Goal: Task Accomplishment & Management: Use online tool/utility

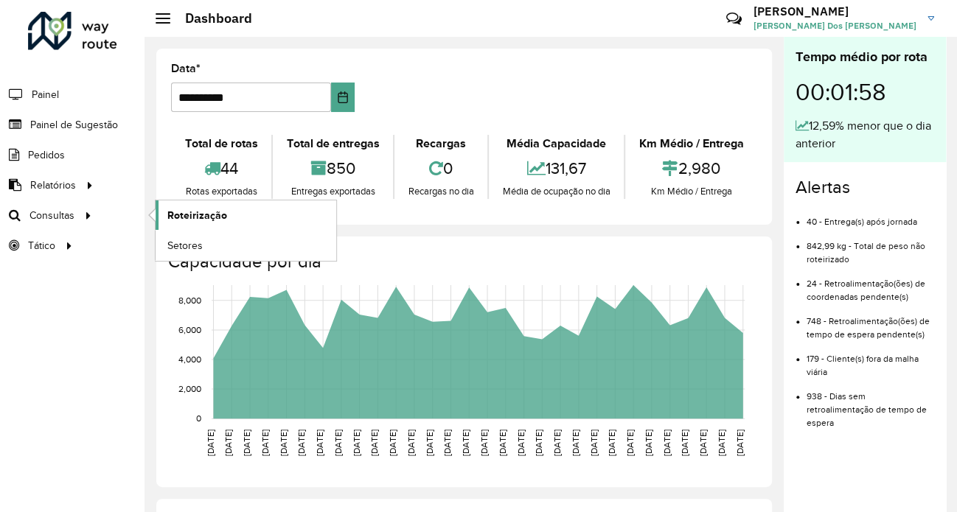
click at [170, 212] on span "Roteirização" at bounding box center [197, 215] width 60 height 15
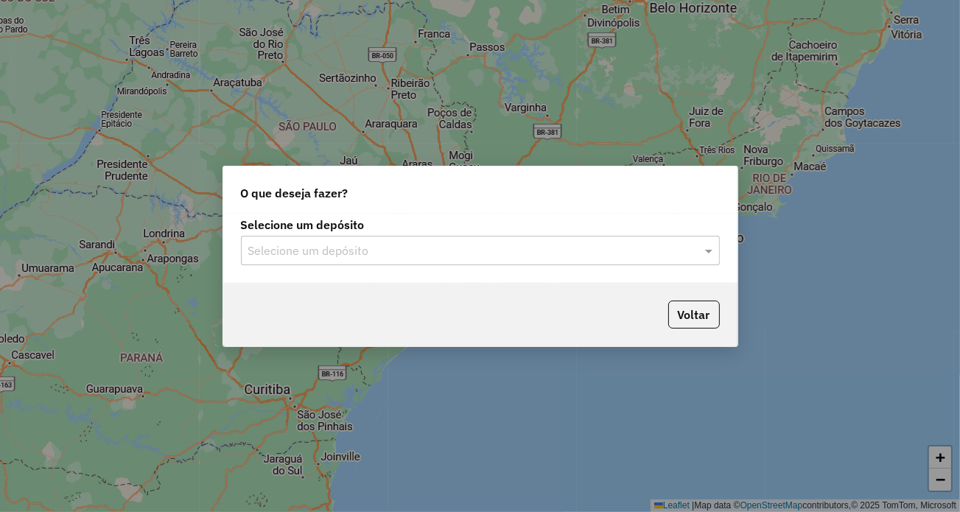
click at [609, 229] on label "Selecione um depósito" at bounding box center [480, 225] width 479 height 18
click at [604, 248] on input "text" at bounding box center [465, 251] width 435 height 18
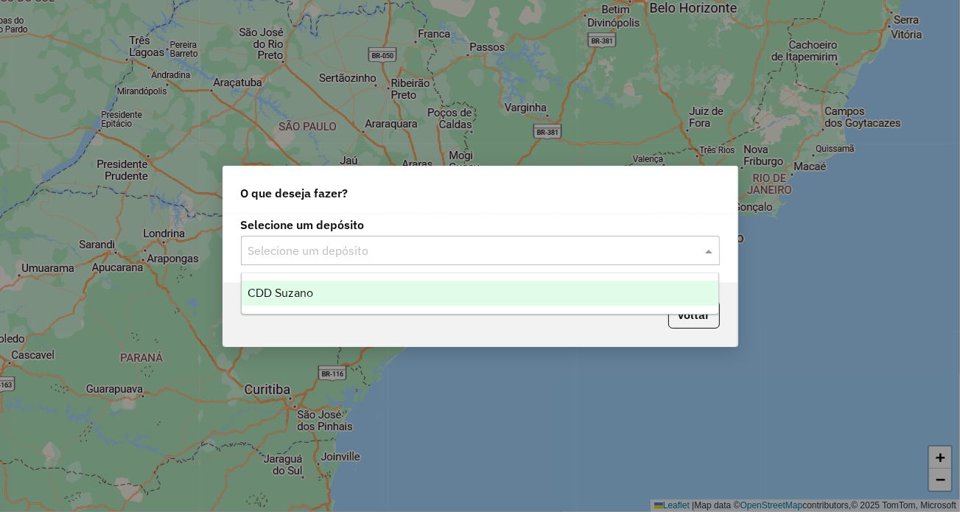
click at [576, 254] on input "text" at bounding box center [465, 251] width 435 height 18
click at [466, 294] on div "CDD Suzano" at bounding box center [480, 293] width 477 height 25
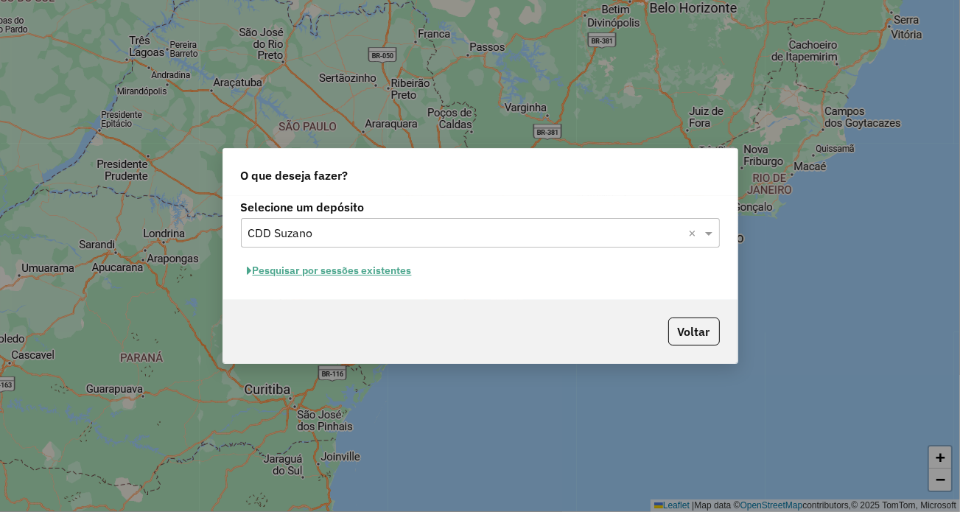
click at [290, 272] on button "Pesquisar por sessões existentes" at bounding box center [330, 270] width 178 height 23
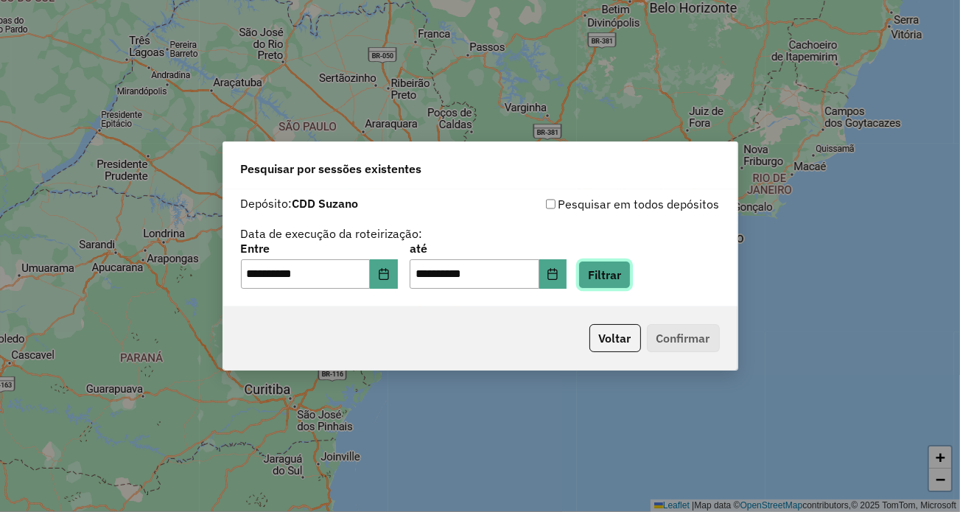
click at [609, 279] on button "Filtrar" at bounding box center [605, 275] width 52 height 28
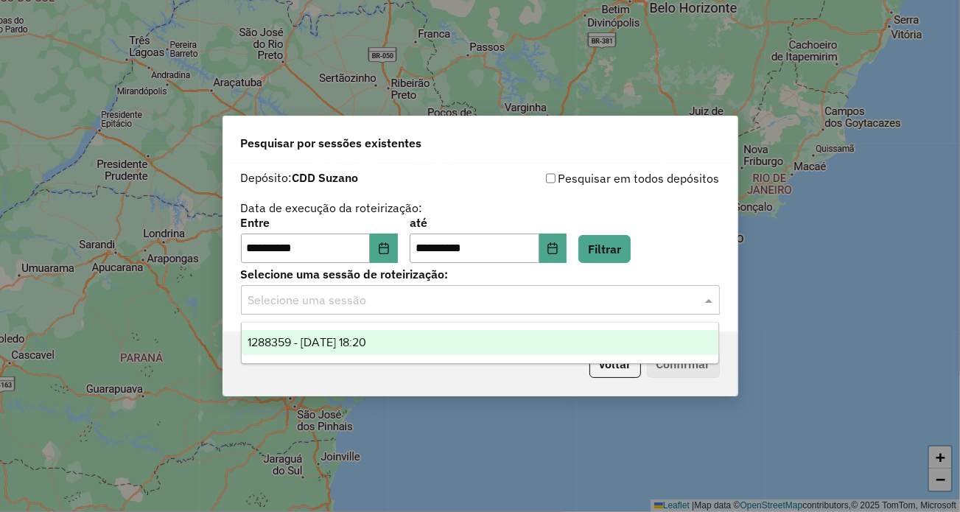
click at [537, 309] on div "Selecione uma sessão" at bounding box center [480, 299] width 479 height 29
click at [366, 349] on span "1288359 - 04/10/2025 18:20" at bounding box center [307, 342] width 119 height 13
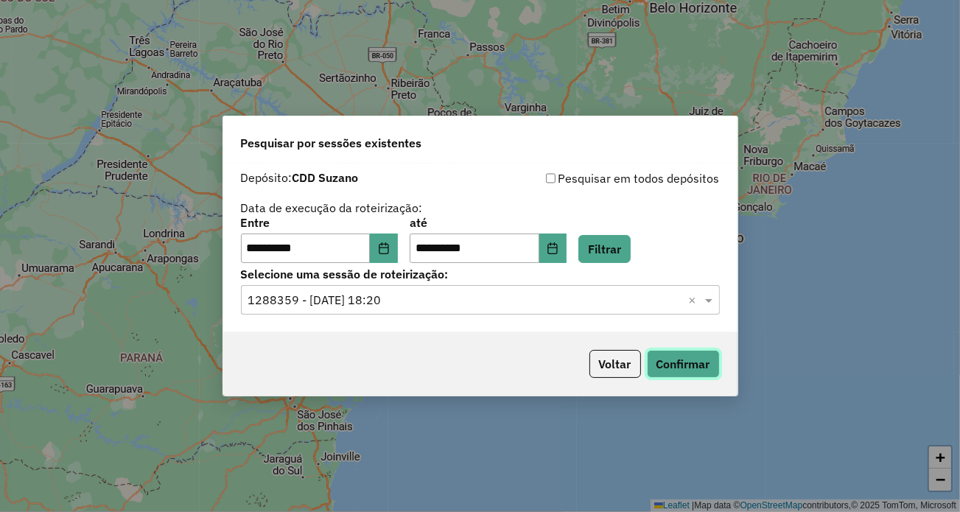
click at [698, 366] on button "Confirmar" at bounding box center [683, 364] width 73 height 28
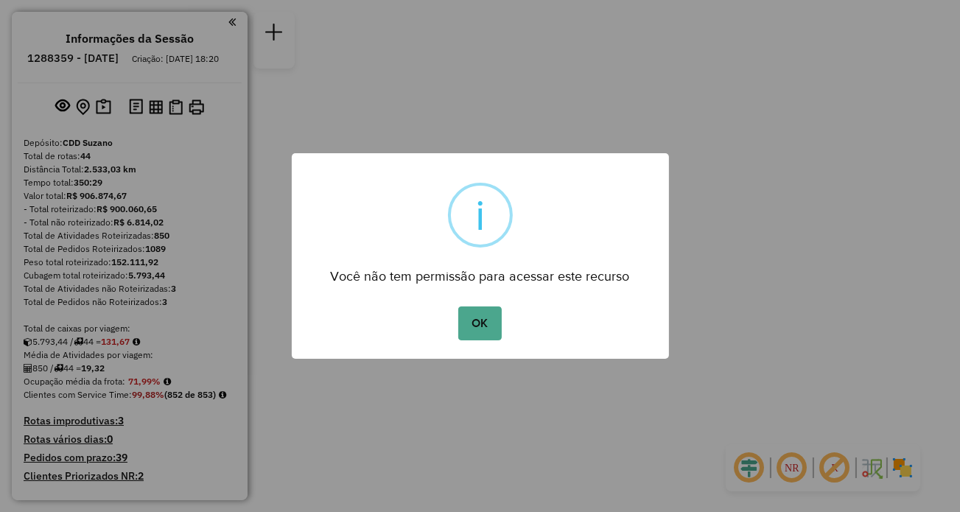
click at [486, 335] on button "OK" at bounding box center [479, 324] width 43 height 34
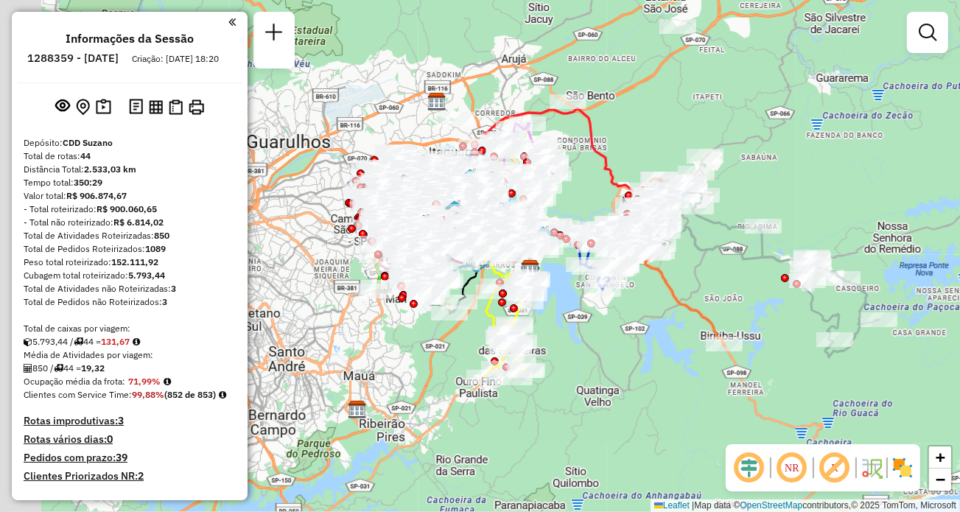
drag, startPoint x: 557, startPoint y: 298, endPoint x: 693, endPoint y: 290, distance: 135.8
click at [693, 290] on div "Janela de atendimento Grade de atendimento Capacidade Transportadoras Veículos …" at bounding box center [480, 256] width 960 height 512
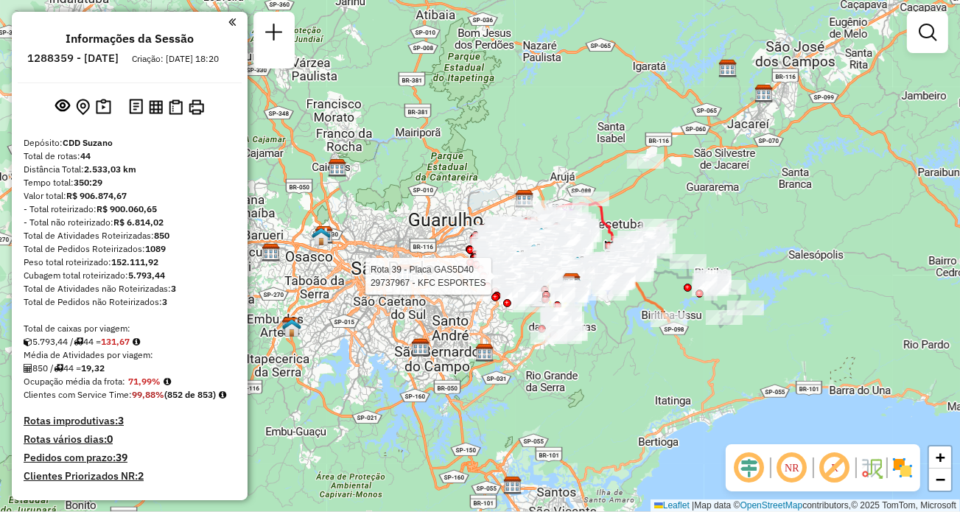
scroll to position [483, 0]
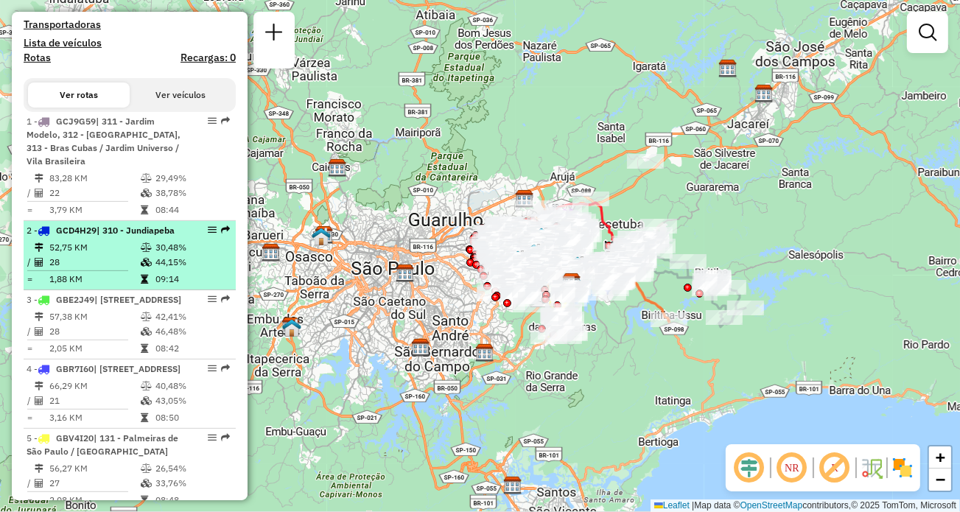
click at [208, 234] on em at bounding box center [212, 230] width 9 height 9
select select "**********"
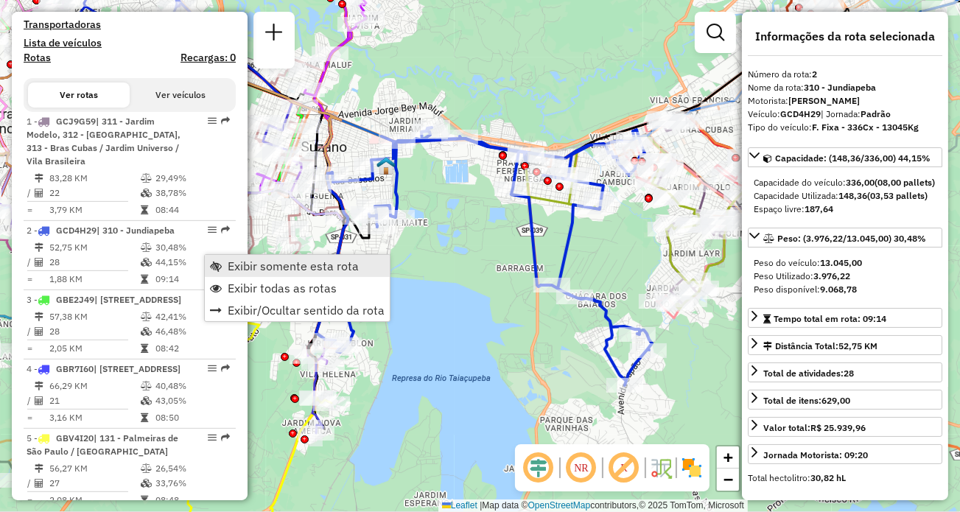
click at [318, 264] on span "Exibir somente esta rota" at bounding box center [293, 266] width 131 height 12
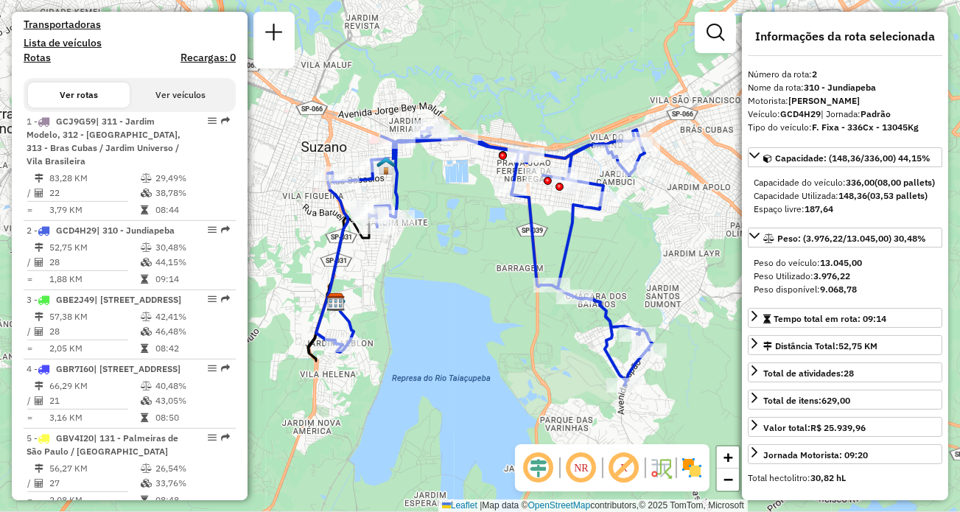
click at [657, 479] on img at bounding box center [661, 468] width 24 height 24
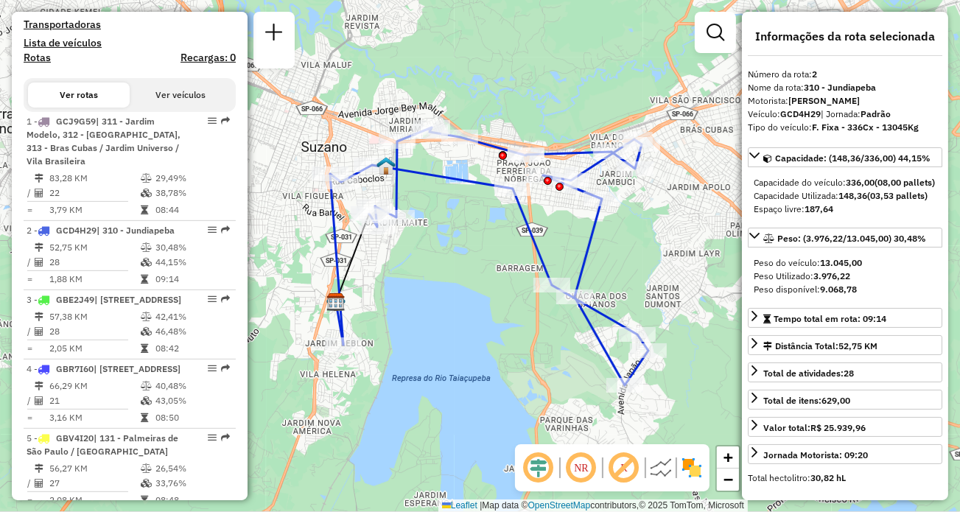
click at [657, 478] on img at bounding box center [661, 468] width 24 height 24
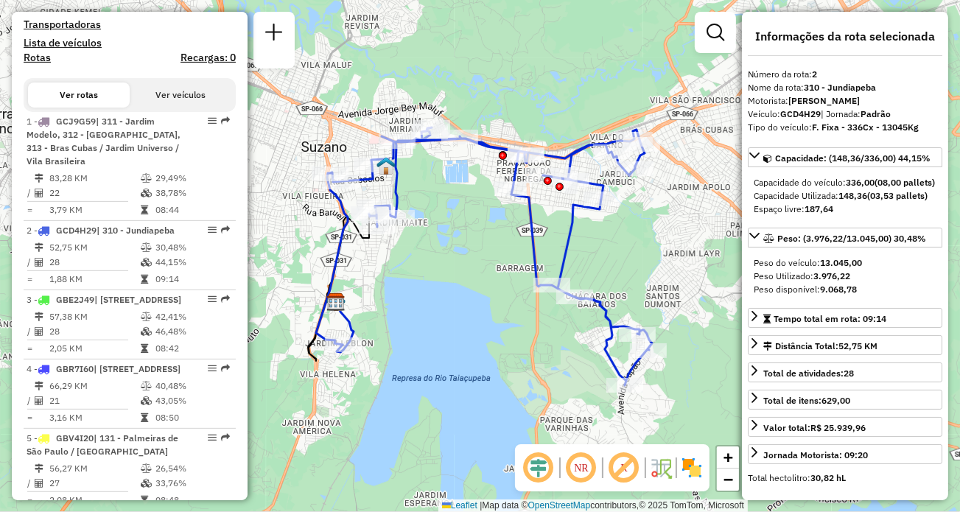
click at [590, 468] on em at bounding box center [581, 467] width 35 height 35
click at [590, 471] on em at bounding box center [581, 467] width 35 height 35
click at [621, 464] on em at bounding box center [624, 467] width 35 height 35
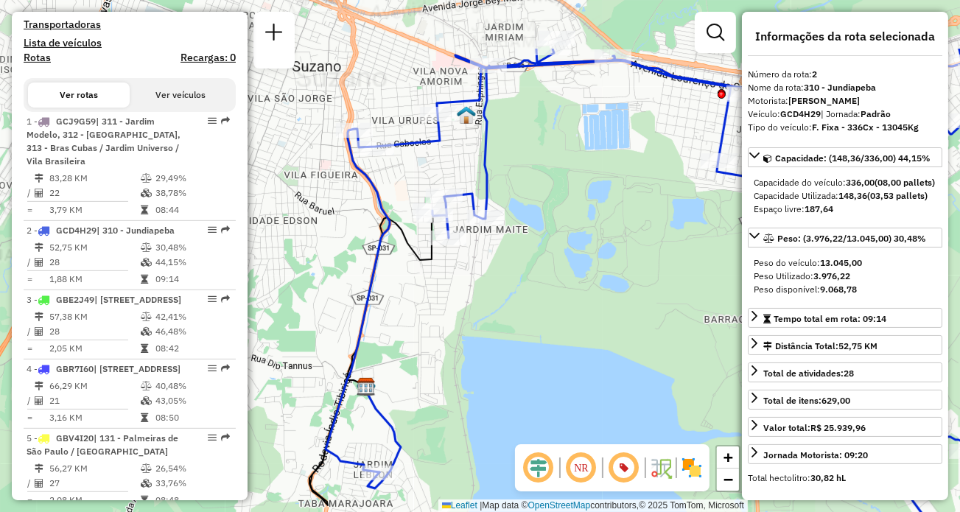
drag, startPoint x: 416, startPoint y: 306, endPoint x: 503, endPoint y: 397, distance: 126.1
click at [507, 403] on div "Janela de atendimento Grade de atendimento Capacidade Transportadoras Veículos …" at bounding box center [480, 256] width 960 height 512
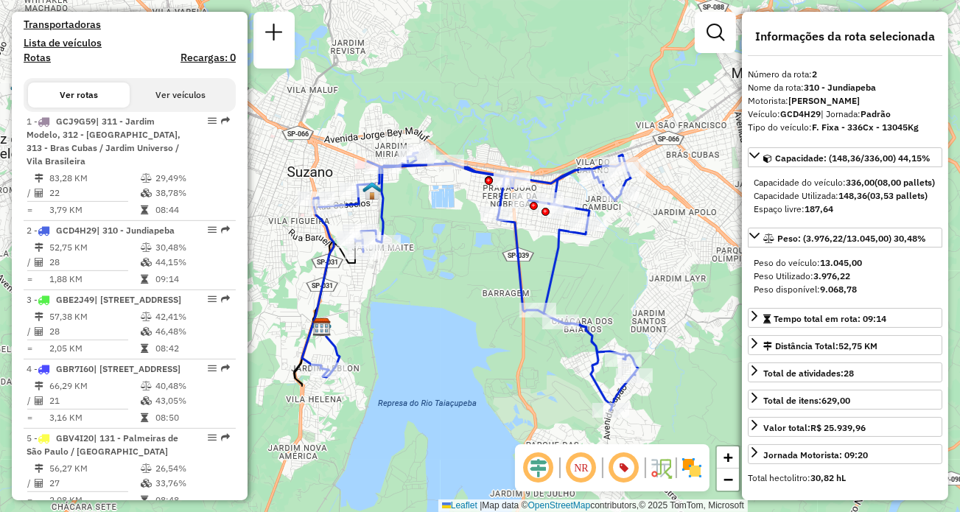
drag, startPoint x: 571, startPoint y: 306, endPoint x: 475, endPoint y: 251, distance: 111.2
click at [475, 251] on div "Janela de atendimento Grade de atendimento Capacidade Transportadoras Veículos …" at bounding box center [480, 256] width 960 height 512
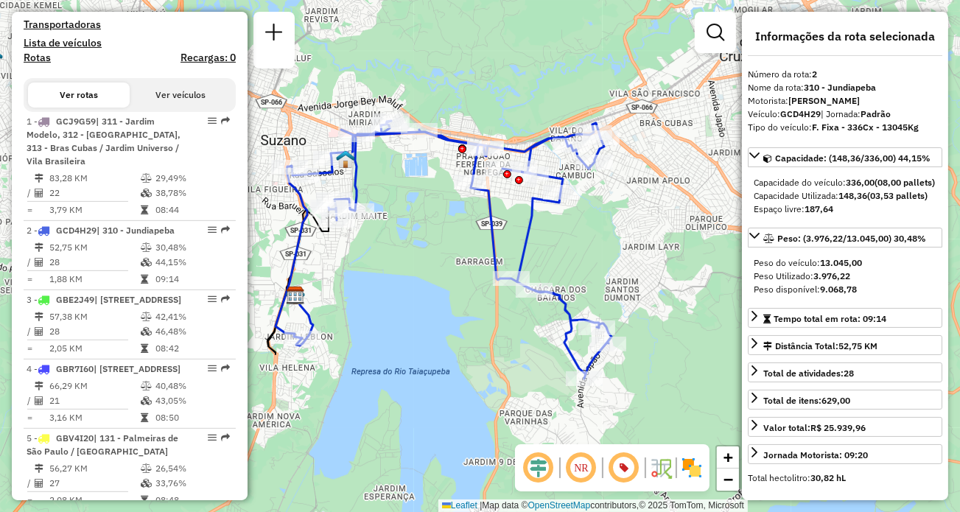
drag, startPoint x: 494, startPoint y: 285, endPoint x: 467, endPoint y: 250, distance: 44.2
click at [466, 254] on div "Janela de atendimento Grade de atendimento Capacidade Transportadoras Veículos …" at bounding box center [480, 256] width 960 height 512
